Goal: Task Accomplishment & Management: Use online tool/utility

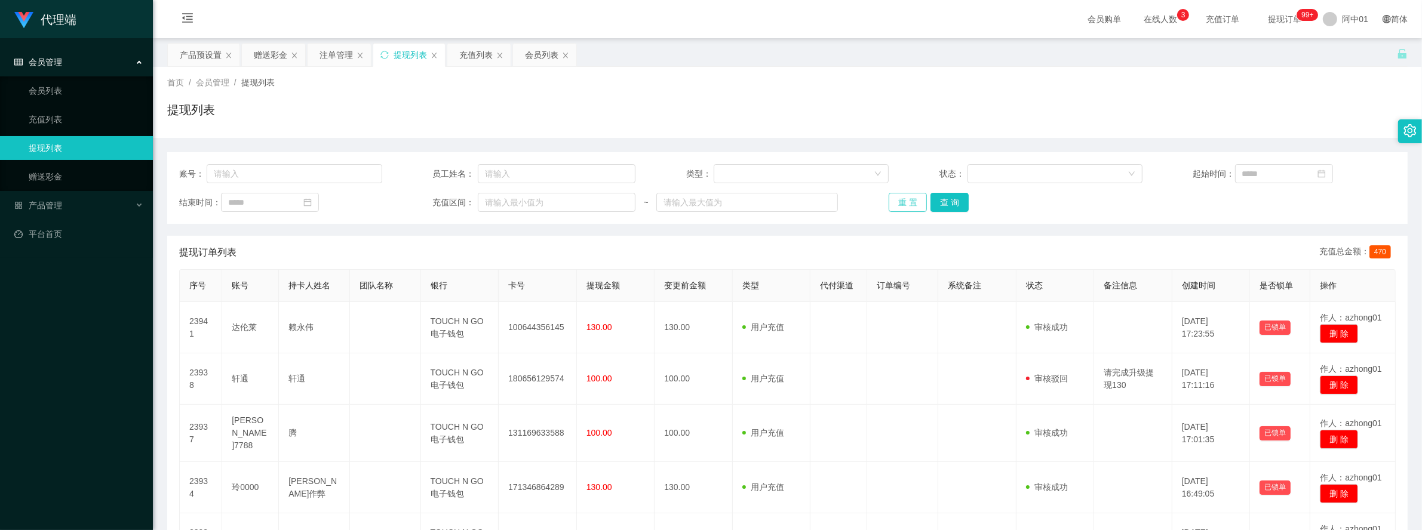
click at [911, 206] on button "重 置" at bounding box center [908, 202] width 38 height 19
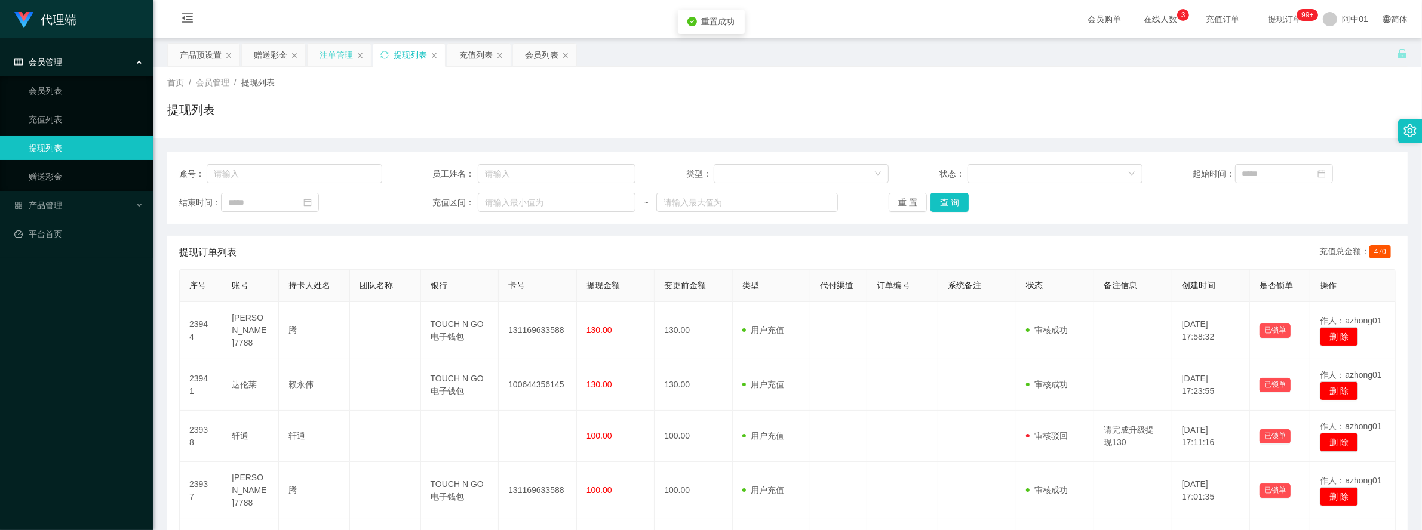
click at [339, 55] on div "注单管理" at bounding box center [336, 55] width 33 height 23
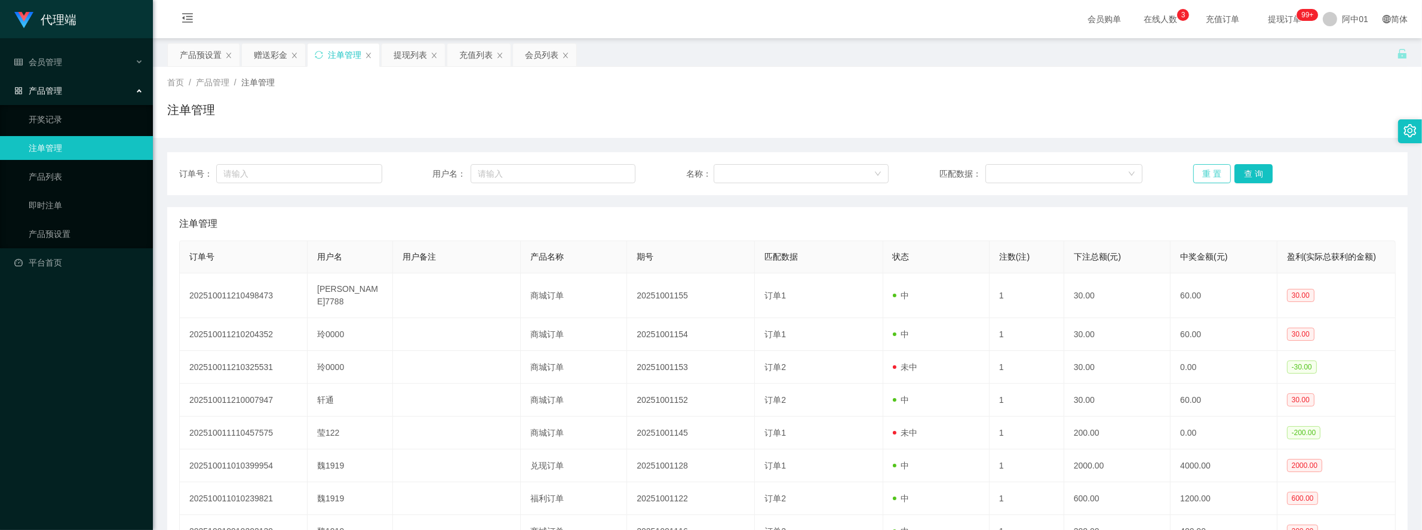
click at [1193, 166] on button "重 置" at bounding box center [1212, 173] width 38 height 19
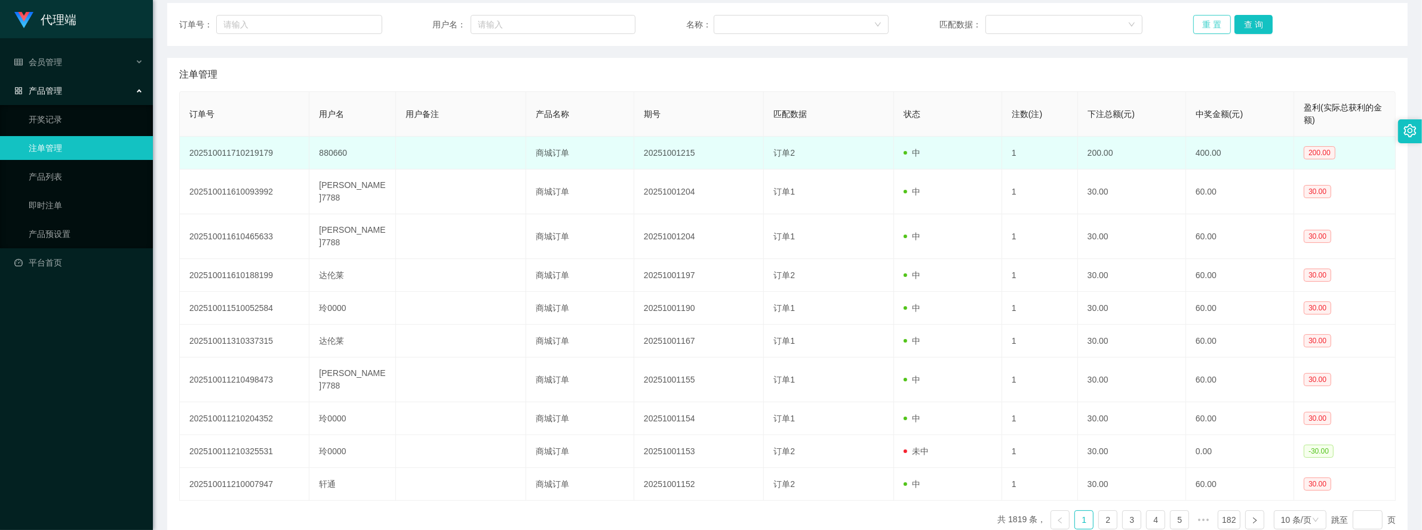
scroll to position [75, 0]
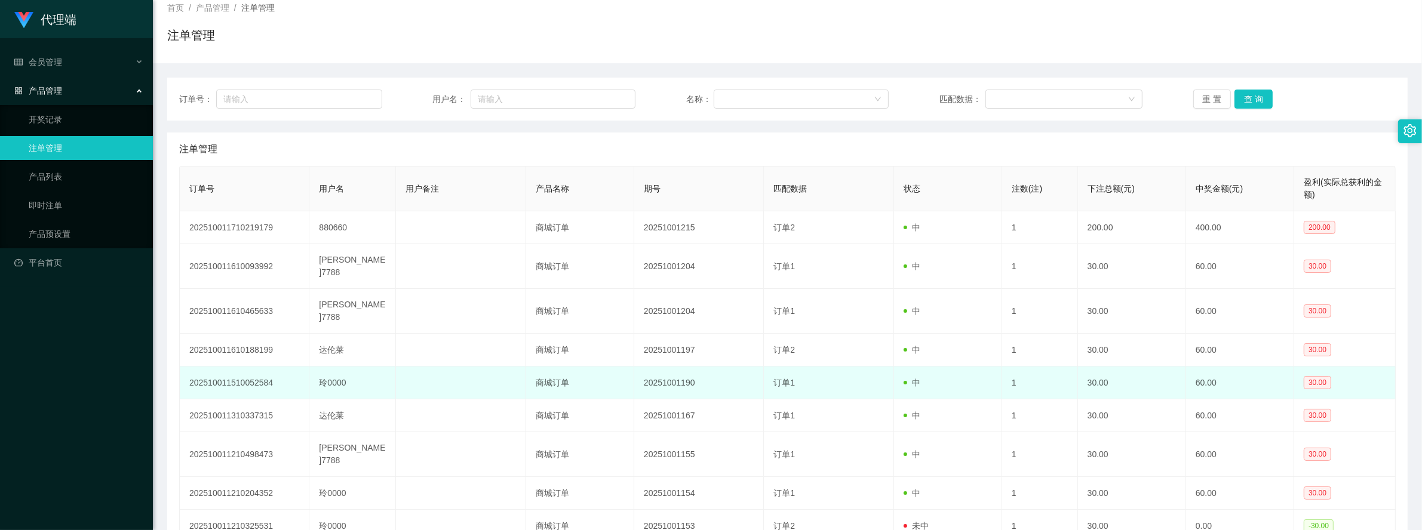
click at [807, 367] on td "订单1" at bounding box center [829, 383] width 130 height 33
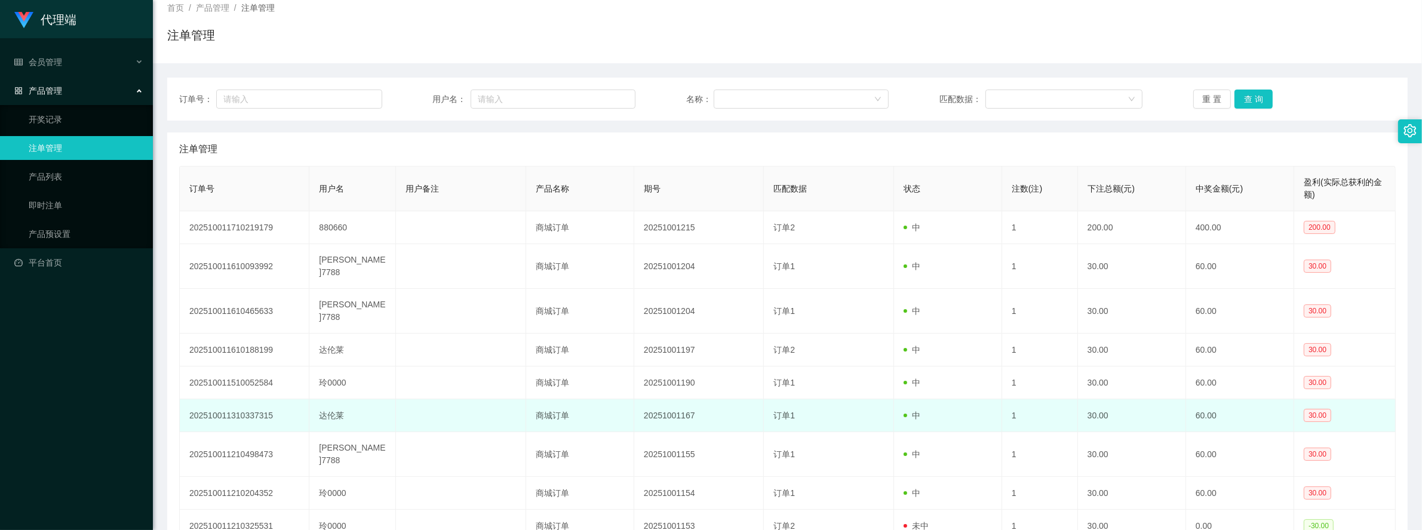
click at [778, 402] on td "订单1" at bounding box center [829, 416] width 130 height 33
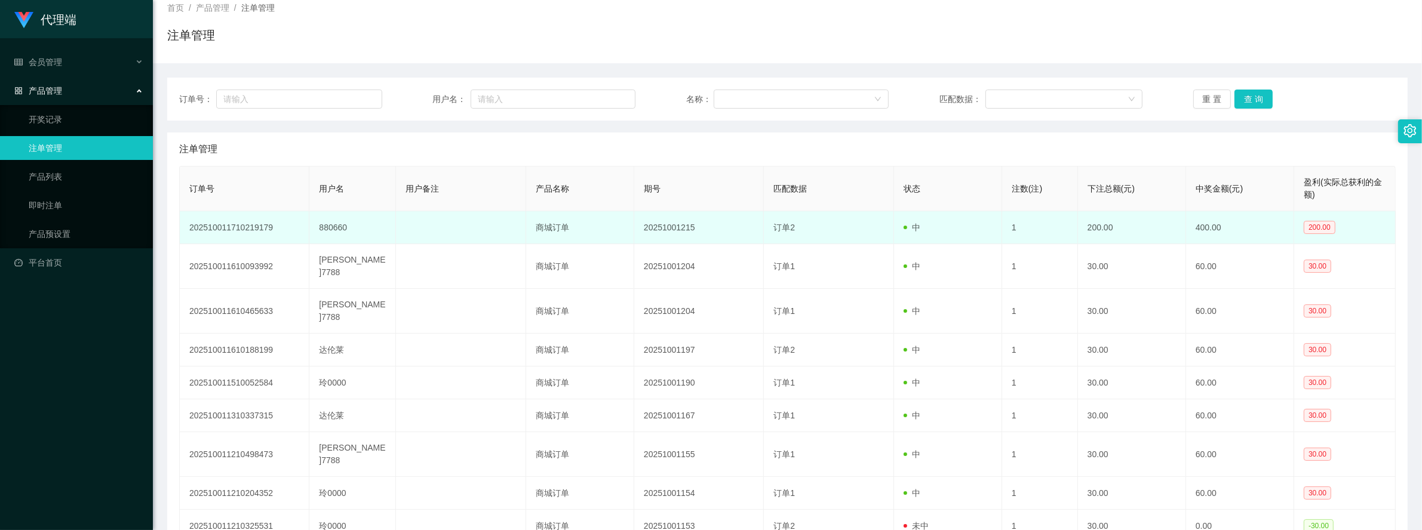
click at [339, 231] on td "880660" at bounding box center [352, 227] width 87 height 33
copy td "880660"
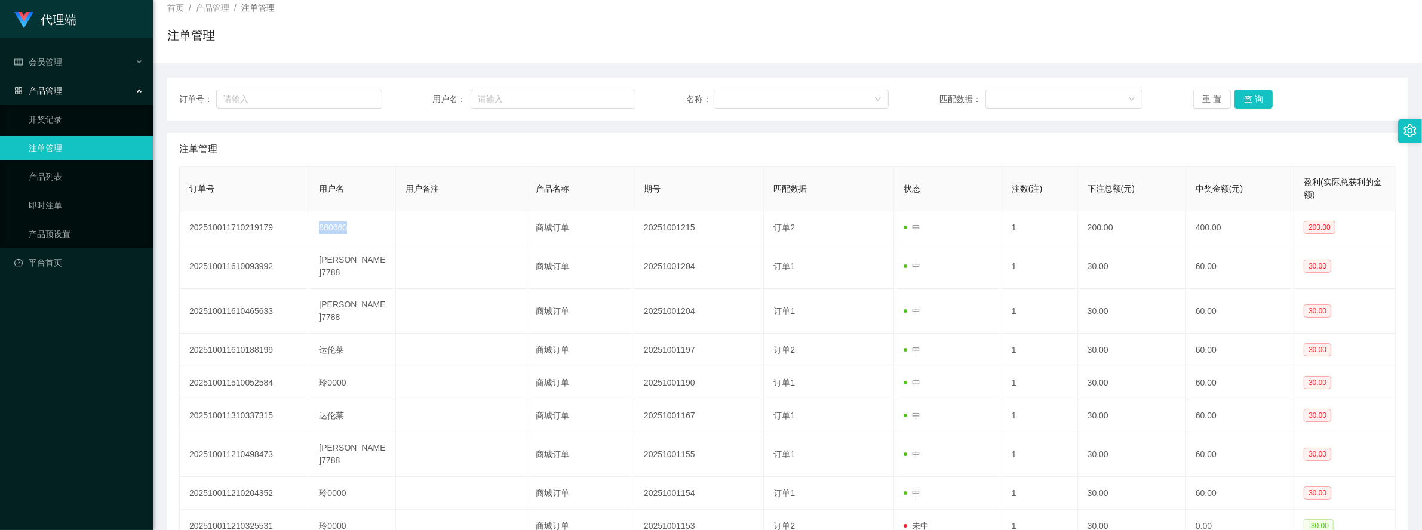
scroll to position [0, 0]
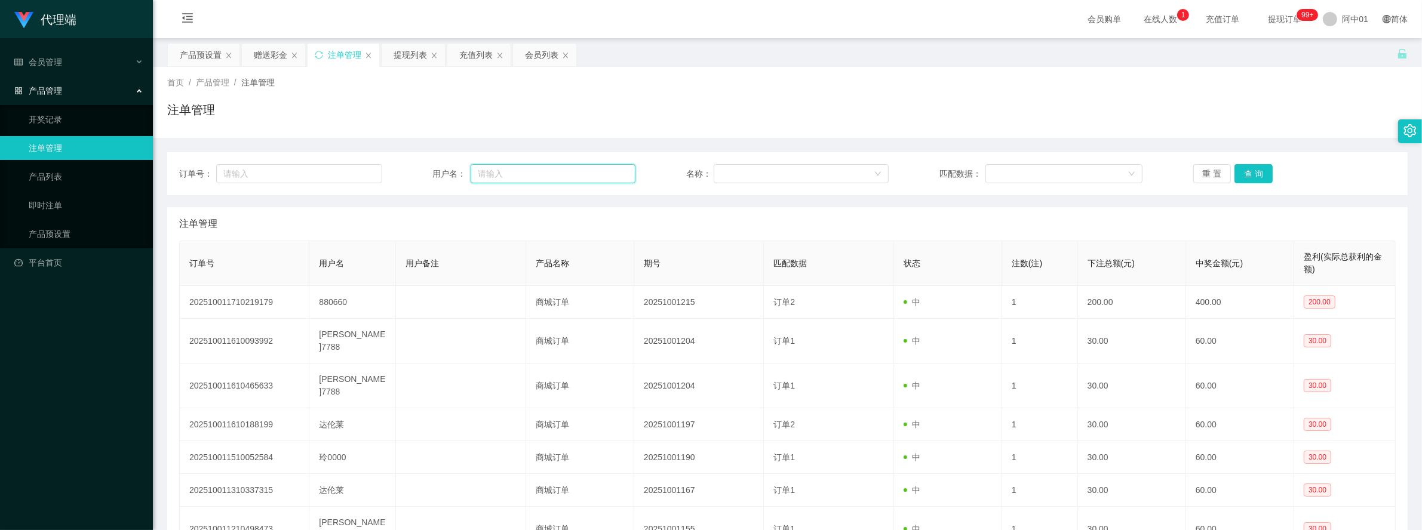
click at [524, 171] on input "text" at bounding box center [553, 173] width 165 height 19
paste input "880660"
type input "880660"
click at [1246, 164] on button "查 询" at bounding box center [1253, 173] width 38 height 19
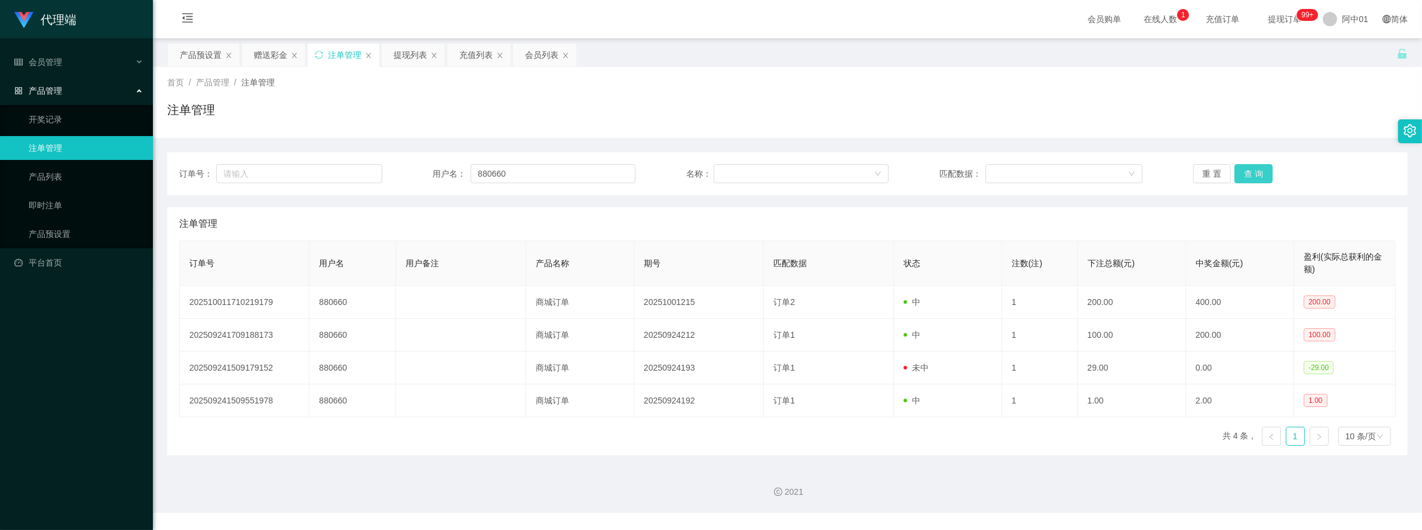
click at [1256, 168] on button "查 询" at bounding box center [1253, 173] width 38 height 19
click at [670, 456] on div "订单号 用户名 用户备注 产品名称 期号 匹配数据 状态 注数(注) 下注总额(元) 中奖金额(元) 盈利(实际总获利的金额) 202510011710219…" at bounding box center [787, 348] width 1217 height 215
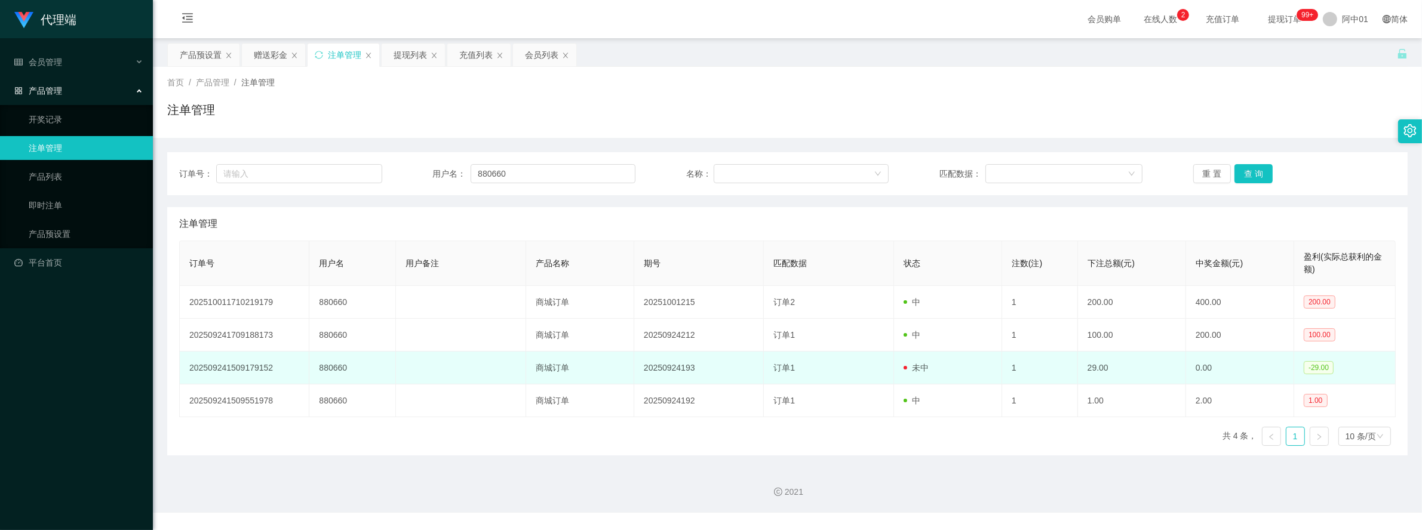
click at [780, 354] on td "订单1" at bounding box center [829, 368] width 130 height 33
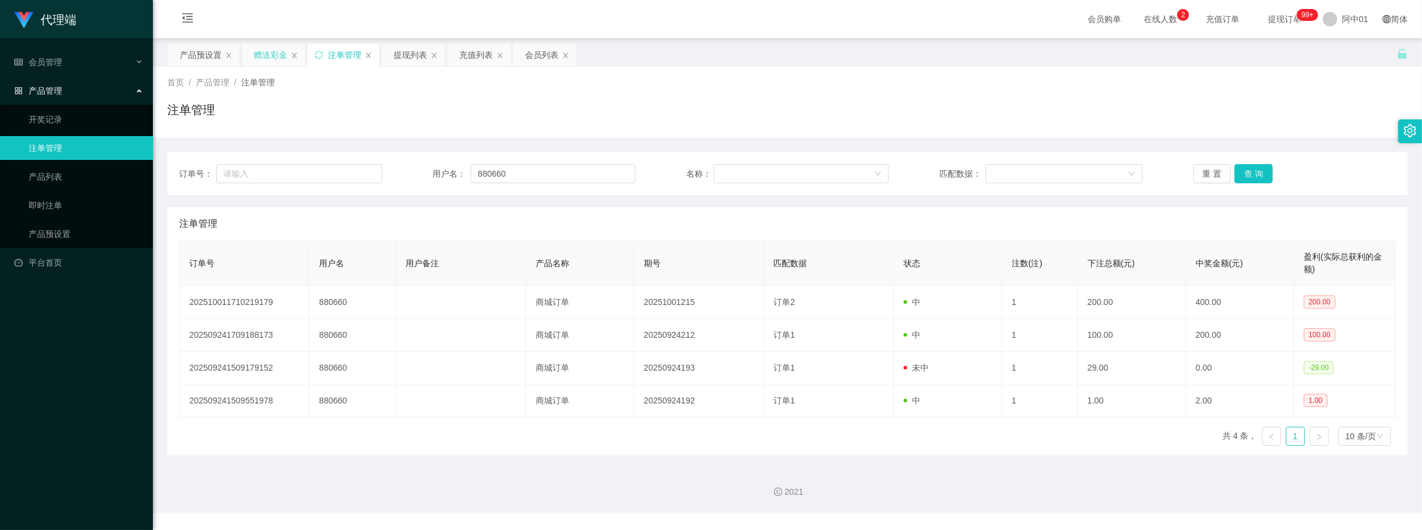
click at [266, 57] on div "赠送彩金" at bounding box center [270, 55] width 33 height 23
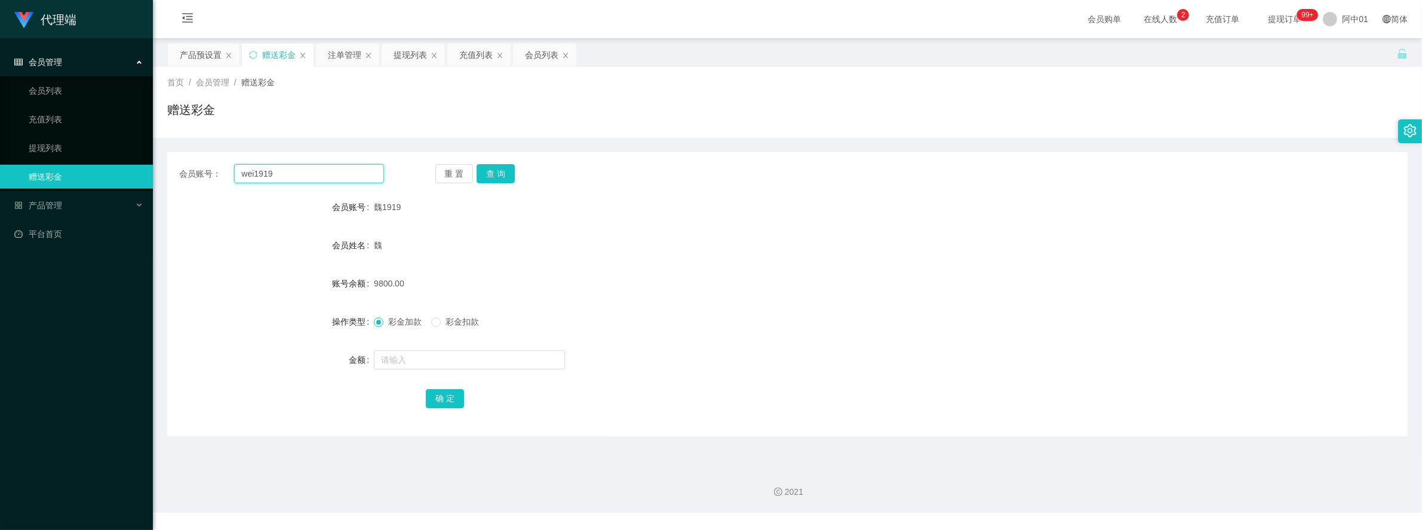
click at [342, 175] on input "wei1919" at bounding box center [308, 173] width 149 height 19
drag, startPoint x: 342, startPoint y: 175, endPoint x: 206, endPoint y: 175, distance: 136.2
click at [128, 175] on section "代理端 会员管理 会员列表 充值列表 提现列表 赠送彩金 产品管理 开奖记录 注单管理 产品列表 即时注单 产品预设置 平台首页 保存配置 重置配置 整体风格…" at bounding box center [711, 256] width 1422 height 513
paste input "880660"
type input "880660"
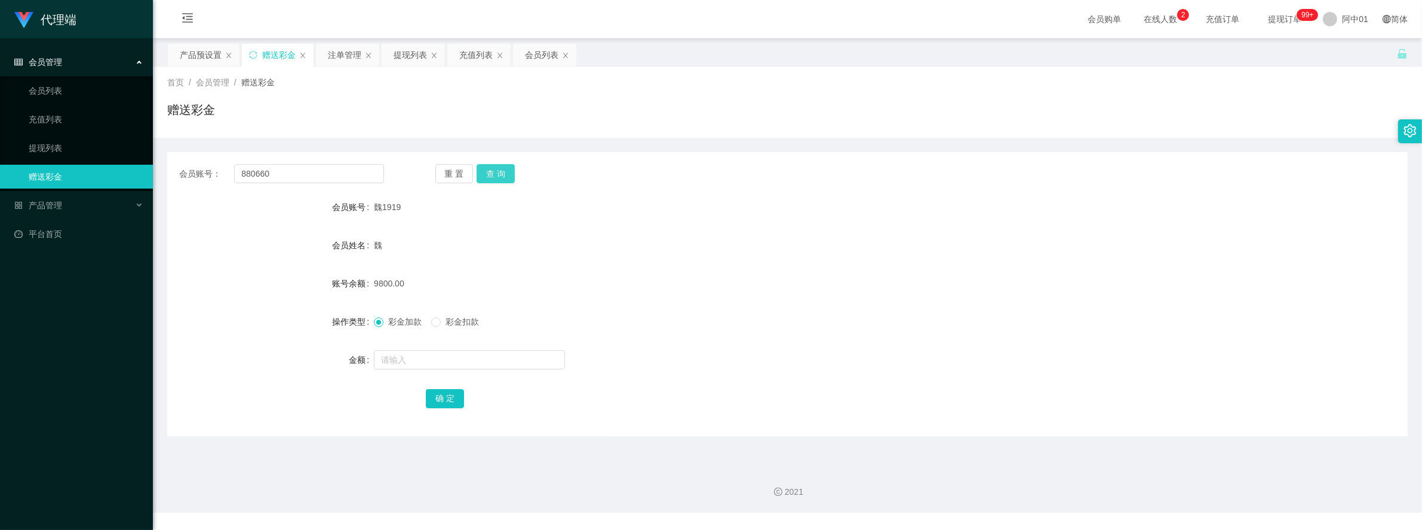
click at [496, 177] on button "查 询" at bounding box center [496, 173] width 38 height 19
click at [717, 356] on div at bounding box center [736, 360] width 724 height 24
